Goal: Information Seeking & Learning: Learn about a topic

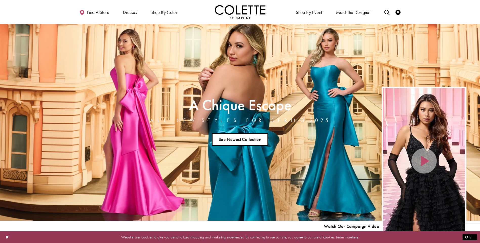
click at [234, 140] on link "See Newest Collection" at bounding box center [240, 139] width 56 height 13
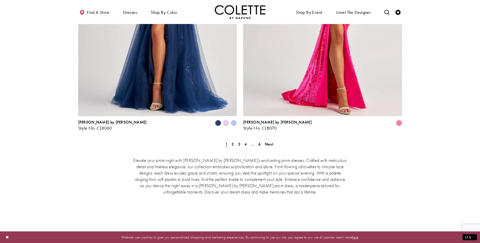
scroll to position [1088, 0]
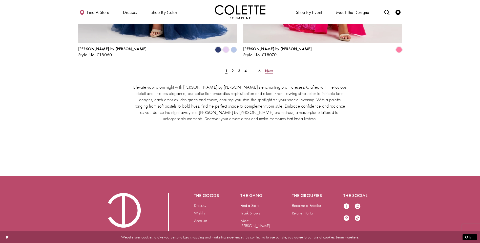
click at [269, 68] on span "Next" at bounding box center [269, 70] width 8 height 5
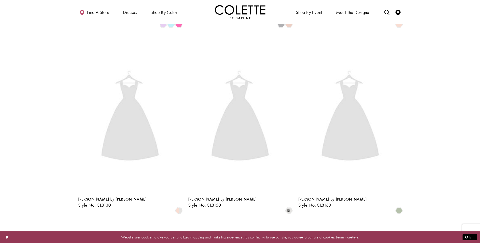
scroll to position [130, 0]
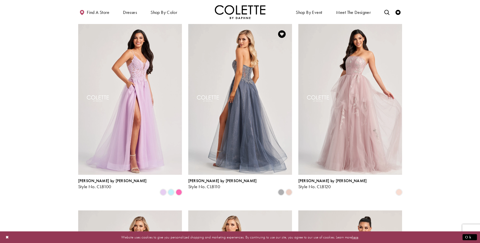
click at [235, 116] on img "Visit Colette by Daphne Style No. CL8110 Page" at bounding box center [240, 99] width 104 height 151
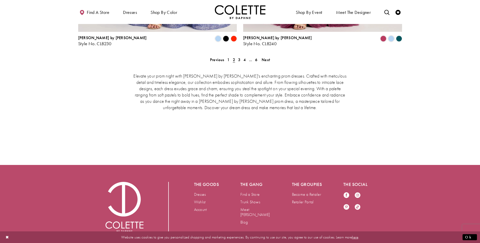
scroll to position [1102, 0]
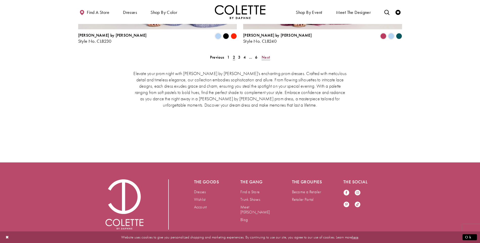
click at [265, 55] on span "Next" at bounding box center [266, 57] width 8 height 5
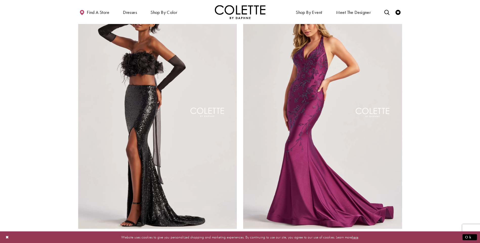
scroll to position [940, 0]
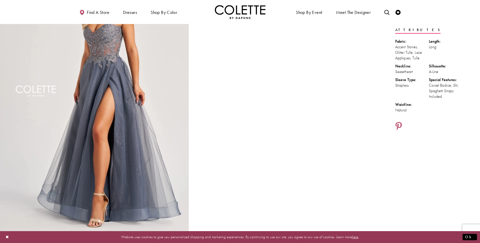
scroll to position [76, 0]
